Goal: Register for event/course

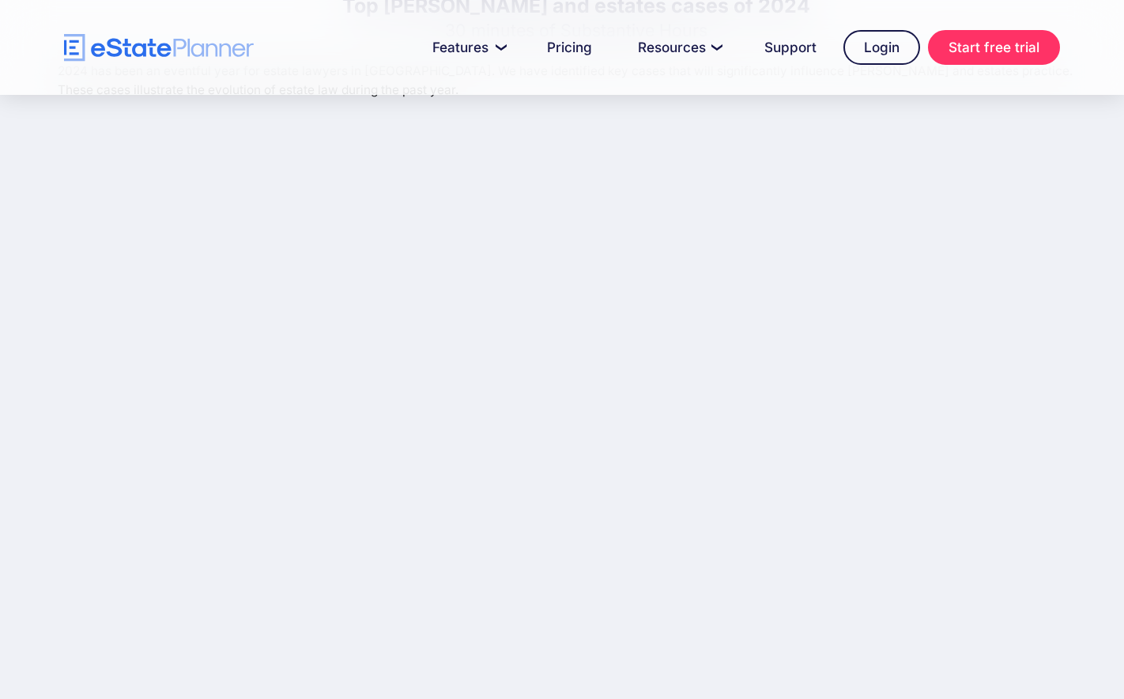
click at [1107, 462] on div "Top [PERSON_NAME] and estates cases of 2024 30 minutes of Substantive Hours 202…" at bounding box center [562, 343] width 1124 height 813
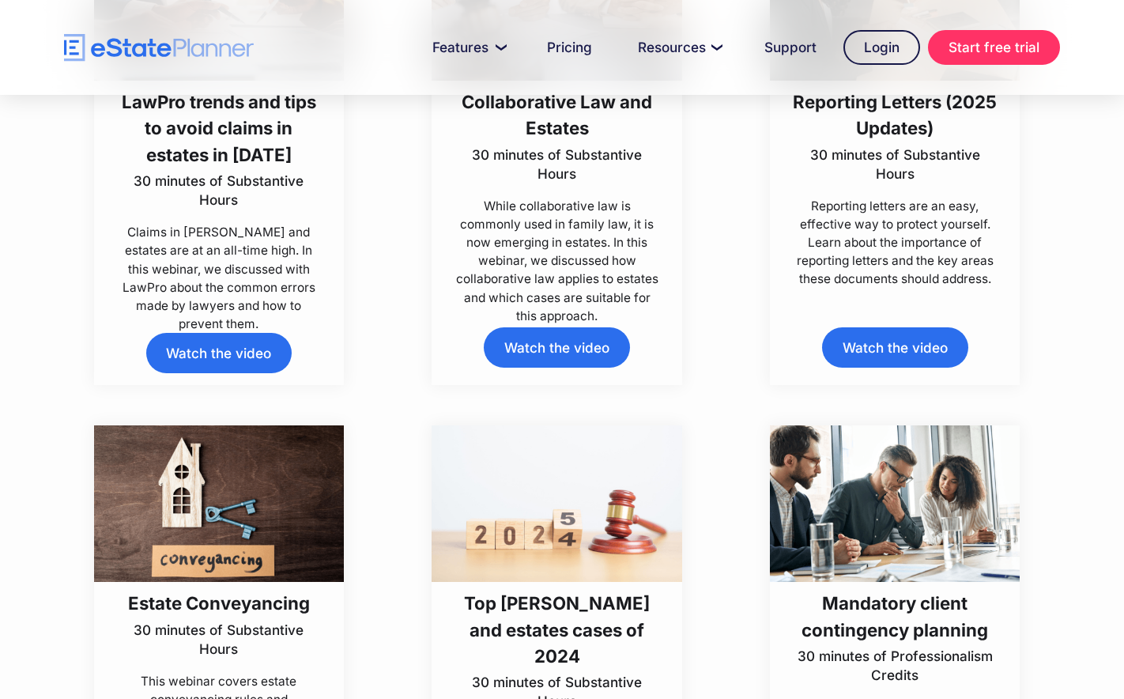
scroll to position [1264, 0]
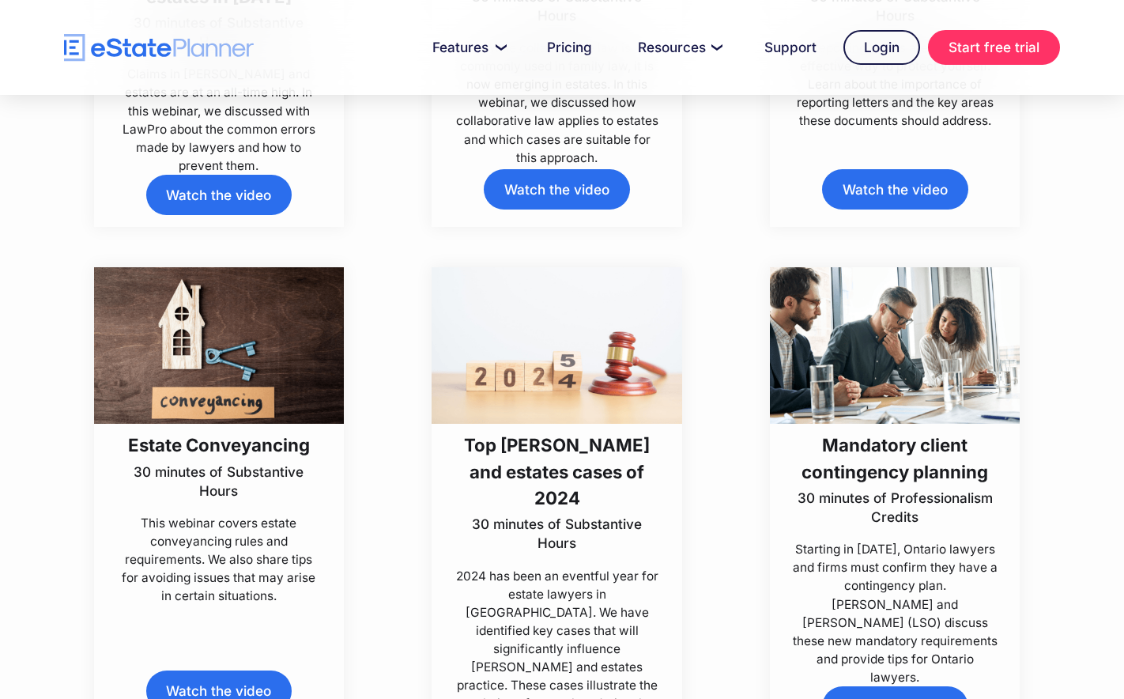
click at [555, 450] on h3 "Top [PERSON_NAME] and estates cases of 2024" at bounding box center [557, 470] width 207 height 79
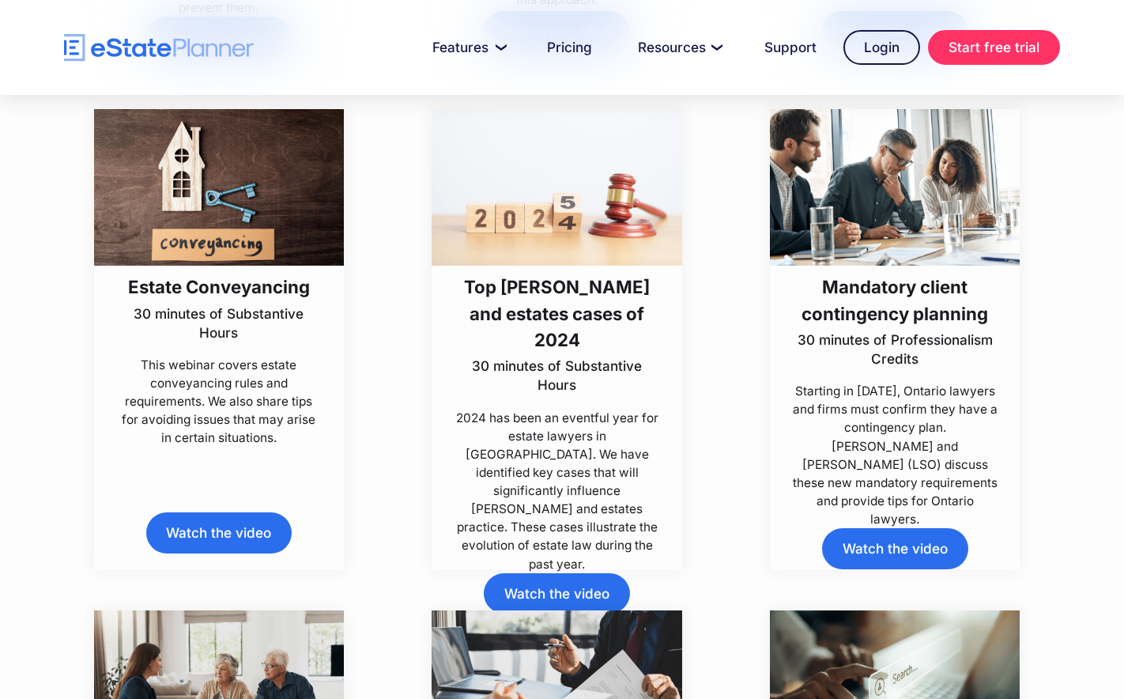
scroll to position [1501, 0]
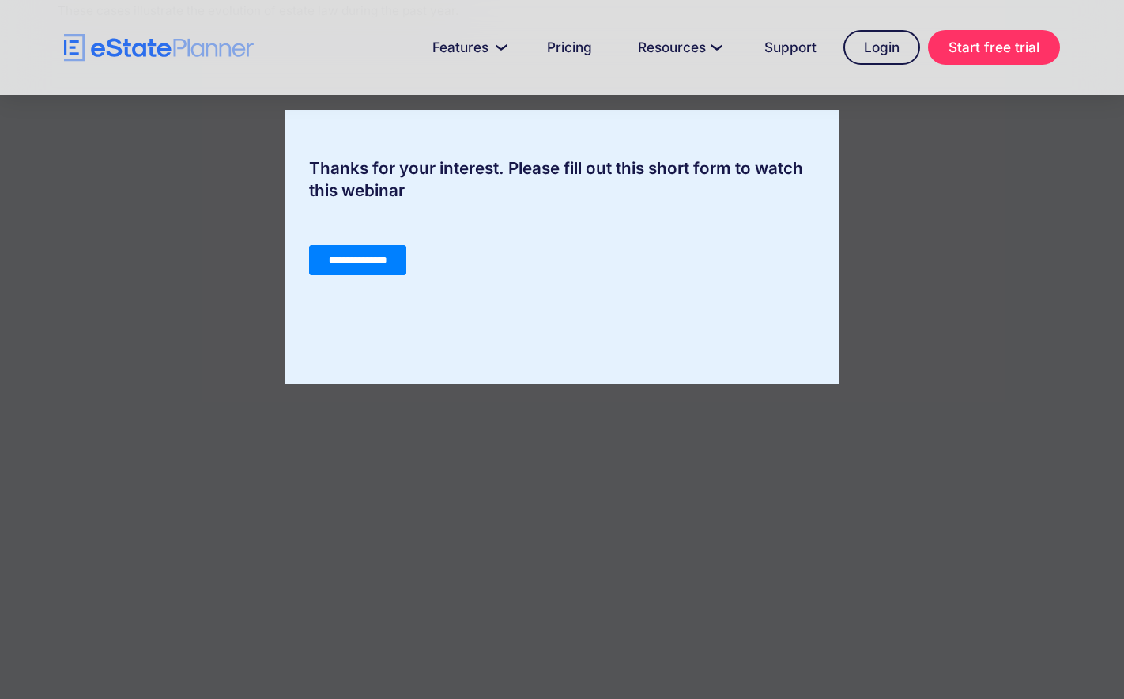
click at [383, 265] on input "**********" at bounding box center [357, 260] width 97 height 30
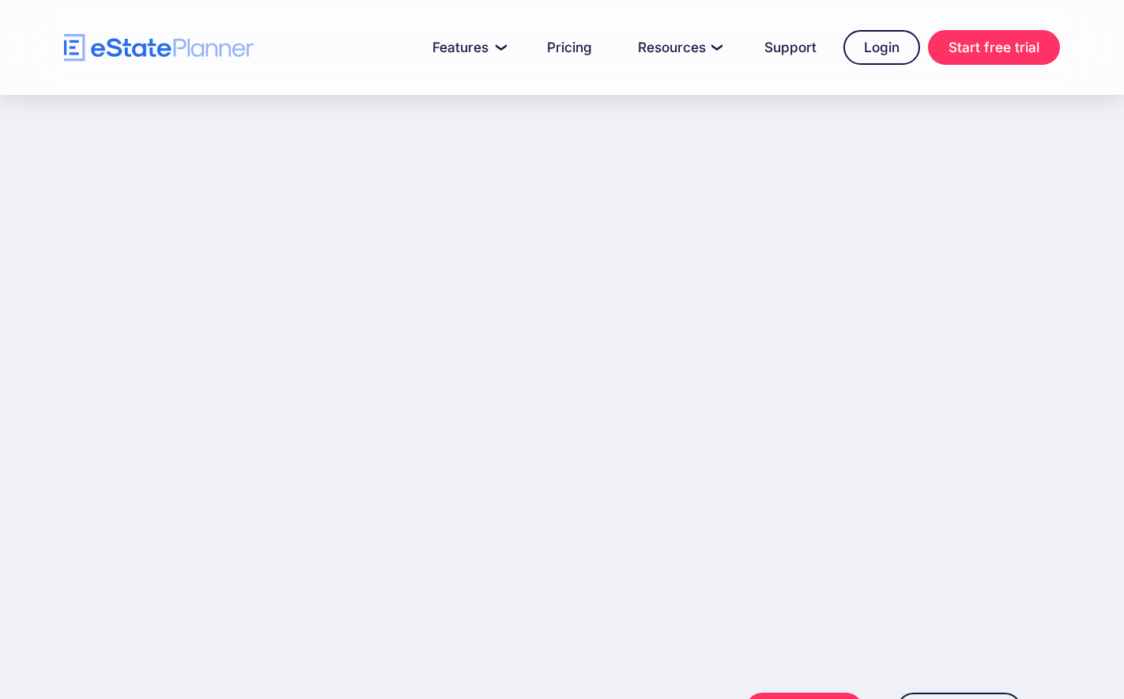
scroll to position [237, 0]
